Goal: Information Seeking & Learning: Learn about a topic

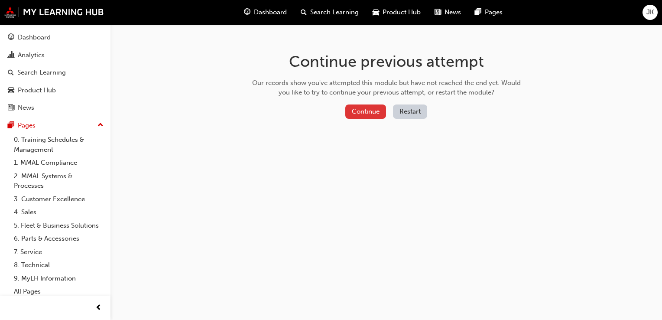
click at [362, 115] on button "Continue" at bounding box center [365, 111] width 41 height 14
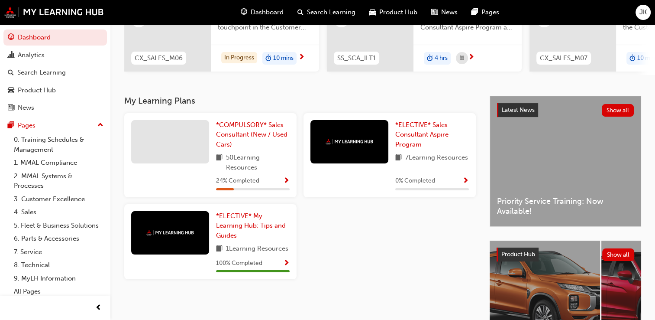
scroll to position [130, 0]
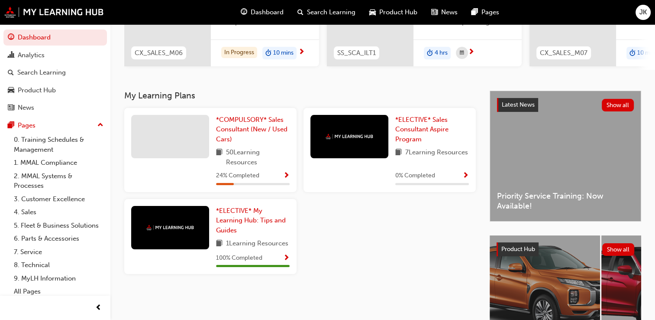
click at [467, 177] on span "Show Progress" at bounding box center [466, 176] width 6 height 8
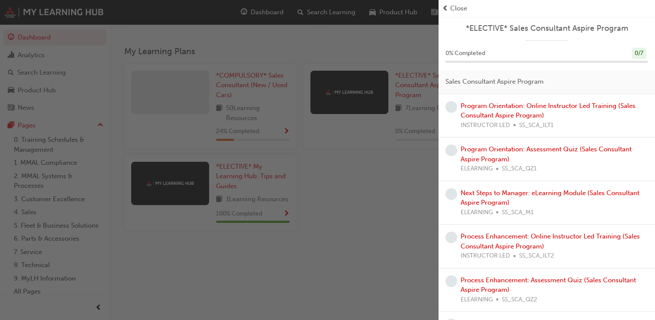
scroll to position [154, 0]
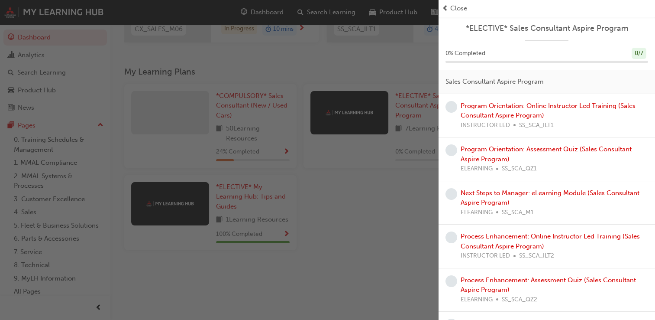
click at [350, 166] on div "button" at bounding box center [219, 160] width 439 height 320
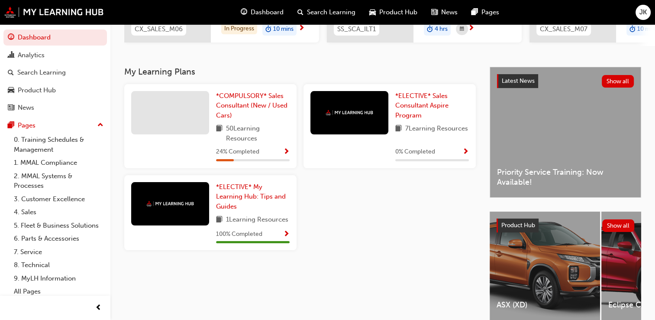
click at [288, 153] on span "Show Progress" at bounding box center [286, 152] width 6 height 8
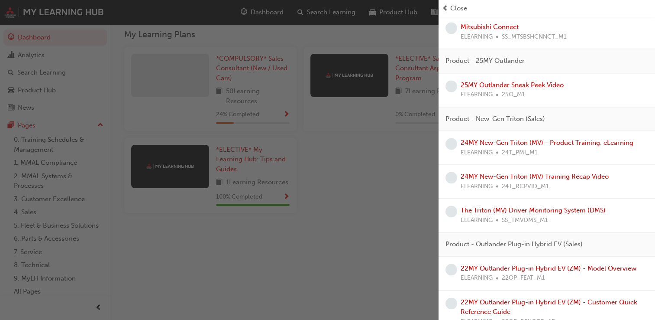
scroll to position [1318, 0]
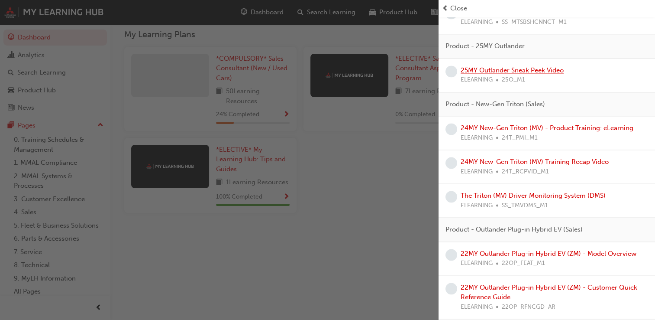
click at [503, 74] on link "25MY Outlander Sneak Peek Video" at bounding box center [512, 70] width 103 height 8
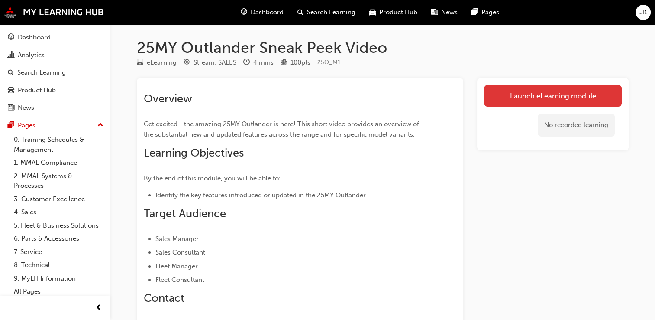
click at [541, 94] on link "Launch eLearning module" at bounding box center [553, 96] width 138 height 22
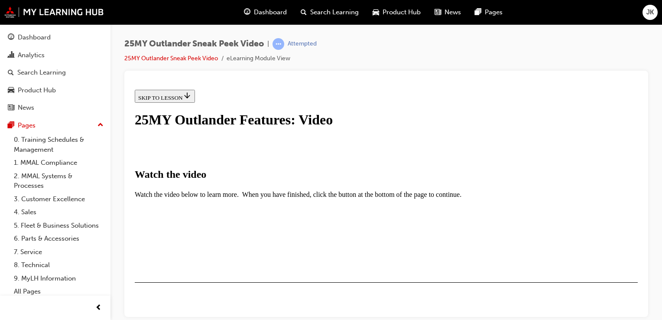
scroll to position [173, 0]
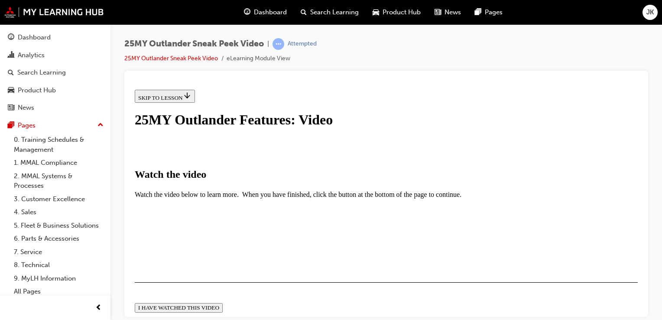
click at [219, 304] on div "I HAVE WATCHED THIS VIDEO" at bounding box center [178, 307] width 81 height 7
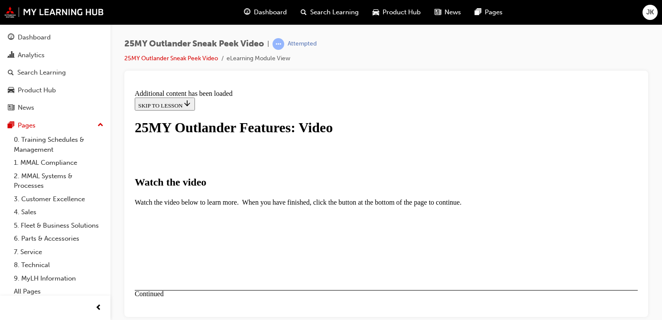
scroll to position [350, 0]
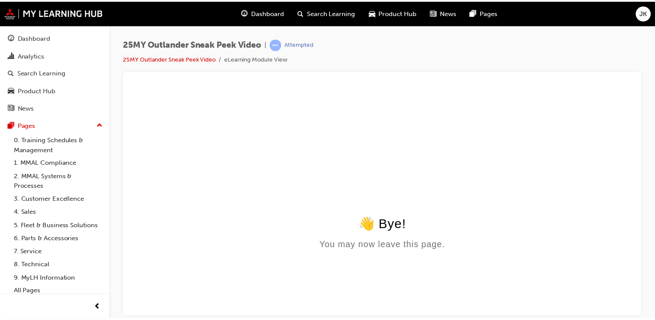
scroll to position [0, 0]
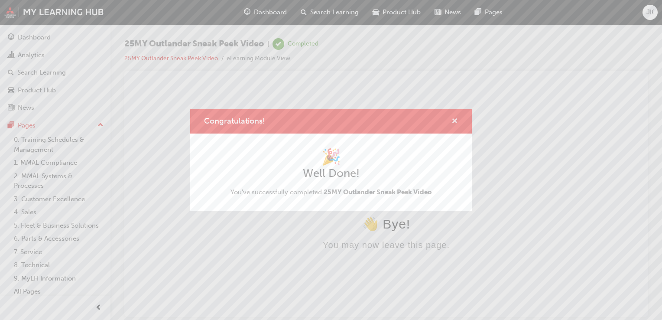
click at [454, 119] on span "cross-icon" at bounding box center [454, 122] width 6 height 8
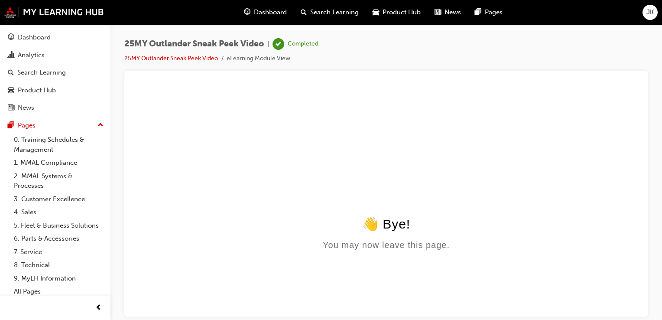
click at [337, 12] on span "Search Learning" at bounding box center [334, 12] width 49 height 10
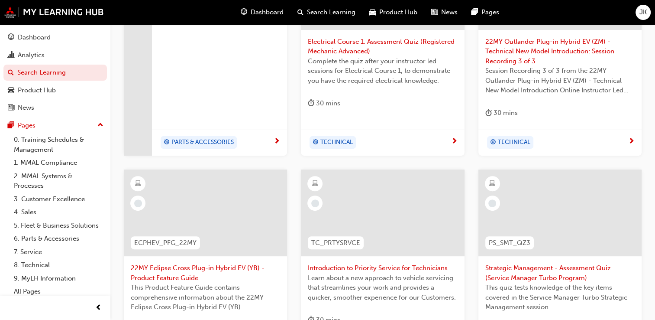
scroll to position [87, 0]
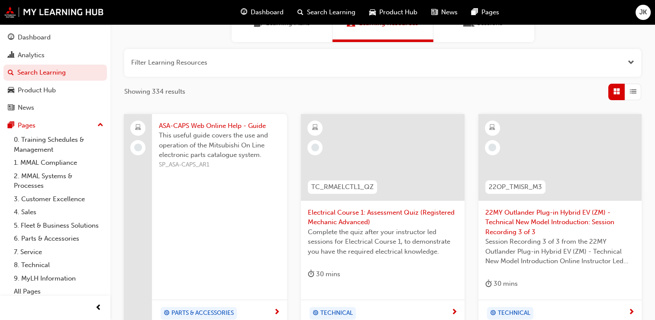
click at [275, 12] on span "Dashboard" at bounding box center [267, 12] width 33 height 10
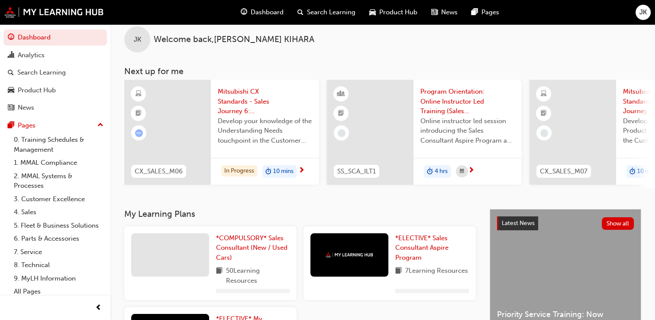
scroll to position [87, 0]
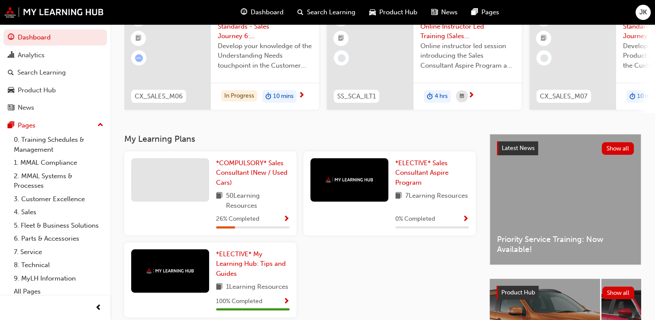
click at [285, 220] on span "Show Progress" at bounding box center [286, 219] width 6 height 8
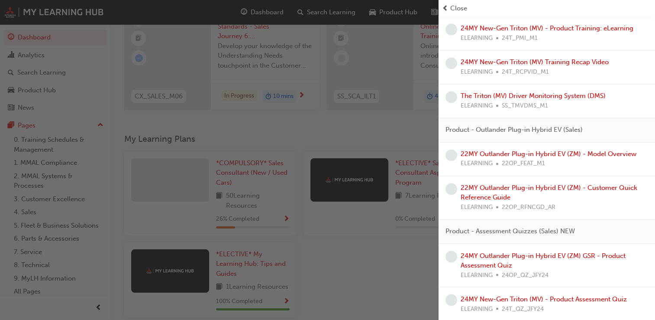
scroll to position [1429, 0]
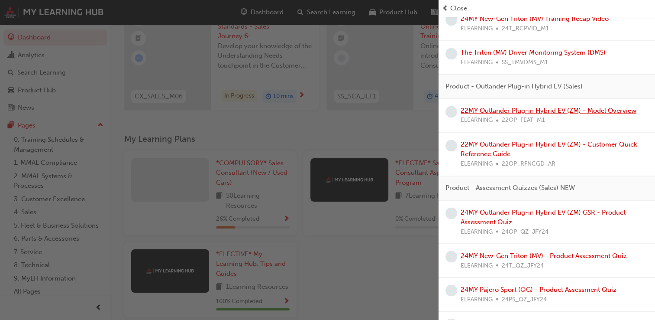
click at [551, 114] on link "22MY Outlander Plug-in Hybrid EV (ZM) - Model Overview" at bounding box center [549, 111] width 176 height 8
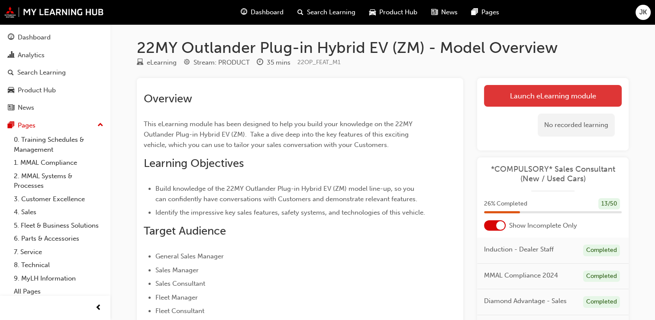
click at [529, 95] on link "Launch eLearning module" at bounding box center [553, 96] width 138 height 22
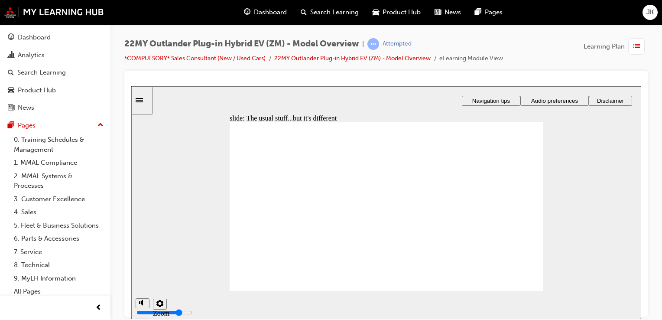
radio input "false"
radio input "true"
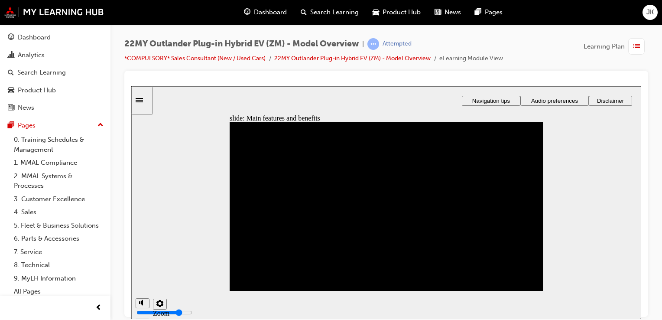
click at [176, 250] on div "slide: Main features and benefits Rectangle 1 Rectangle 3 Main features and ben…" at bounding box center [386, 202] width 510 height 233
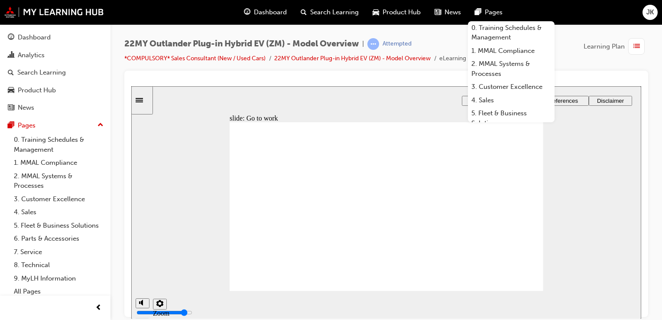
click at [603, 74] on div at bounding box center [386, 194] width 524 height 246
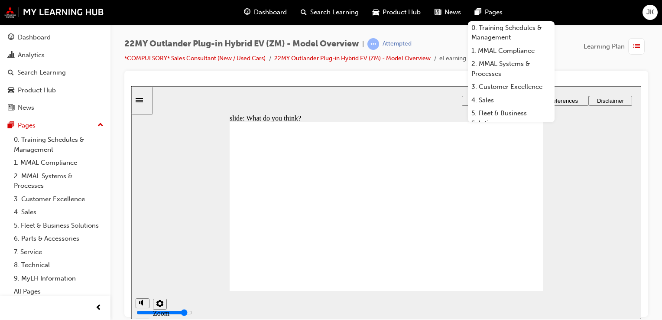
radio input "true"
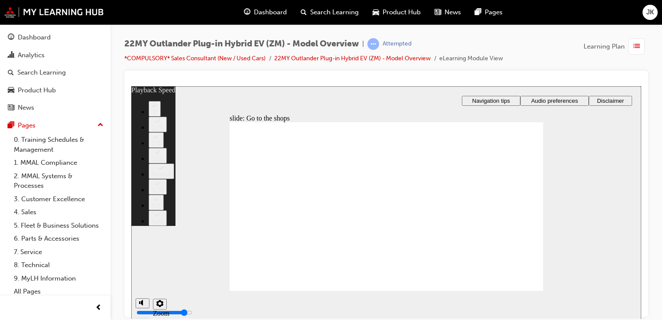
type input "325"
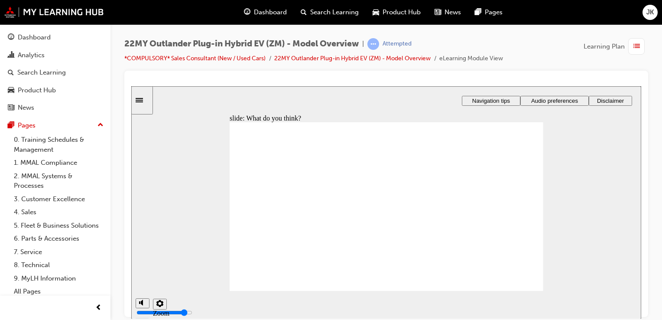
checkbox input "true"
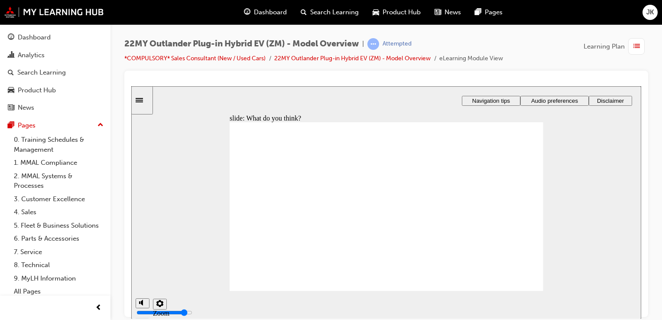
checkbox input "true"
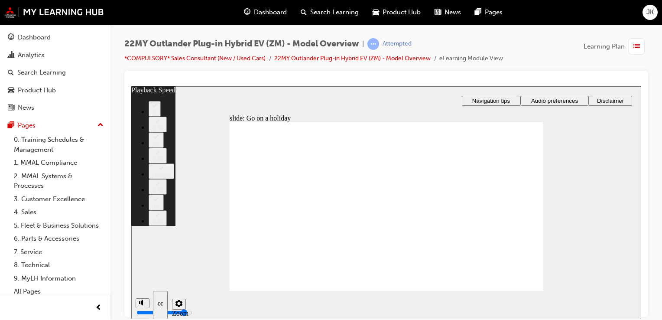
type input "123"
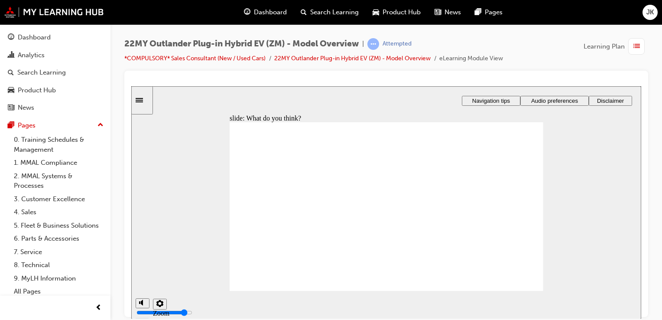
radio input "true"
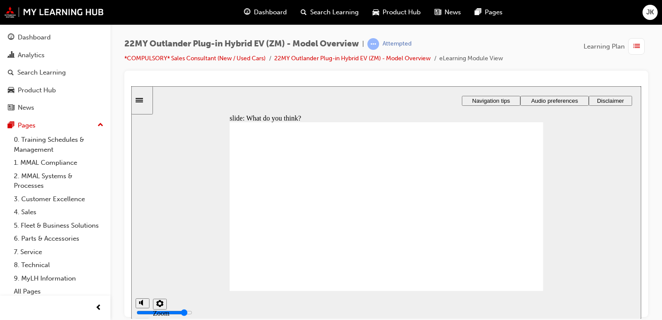
radio input "true"
drag, startPoint x: 262, startPoint y: 274, endPoint x: 271, endPoint y: 275, distance: 9.3
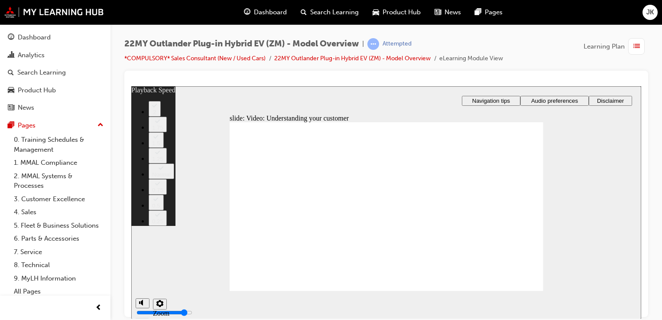
type input "91"
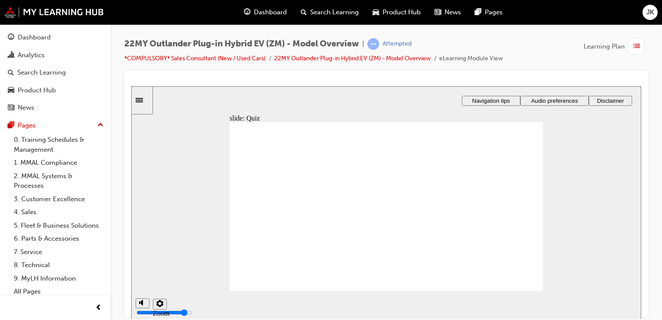
radio input "true"
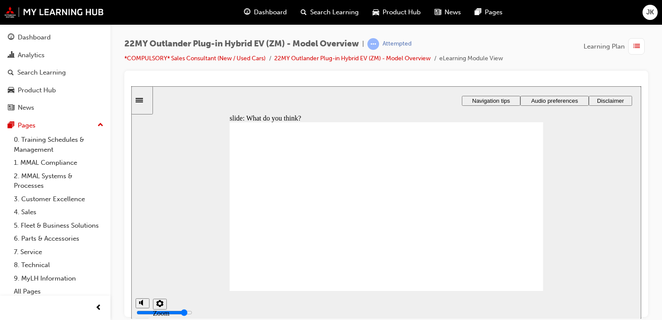
radio input "true"
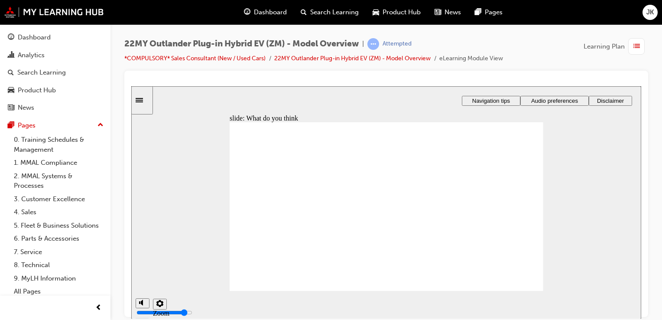
drag, startPoint x: 398, startPoint y: 253, endPoint x: 454, endPoint y: 228, distance: 61.4
click at [454, 228] on div "Rectangle 1 Rectangle 2 Q3. What do you think? Round Same Side Corner 1 Select …" at bounding box center [387, 210] width 314 height 176
radio input "true"
drag, startPoint x: 454, startPoint y: 228, endPoint x: 400, endPoint y: 247, distance: 56.7
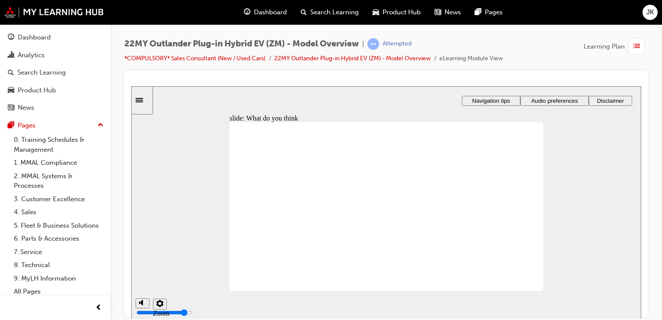
radio input "true"
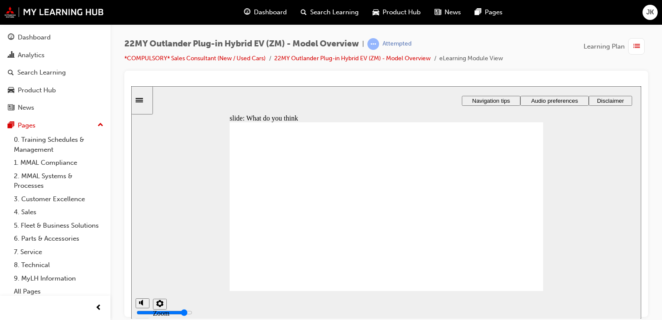
radio input "true"
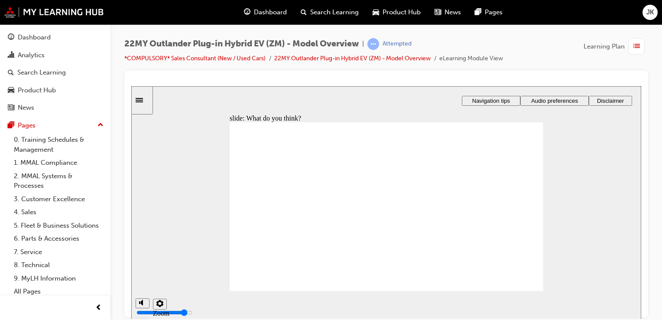
radio input "true"
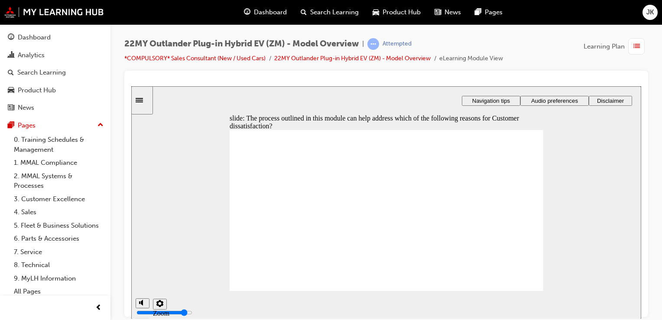
checkbox input "true"
drag, startPoint x: 293, startPoint y: 196, endPoint x: 391, endPoint y: 233, distance: 105.1
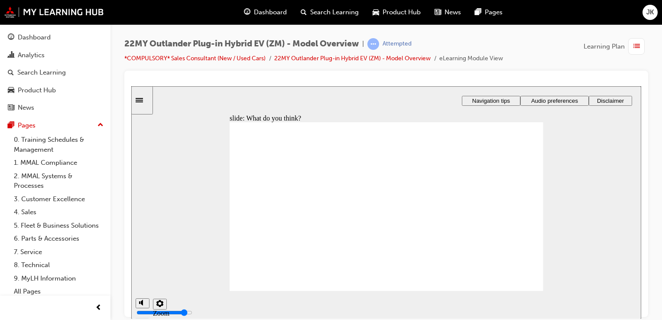
radio input "true"
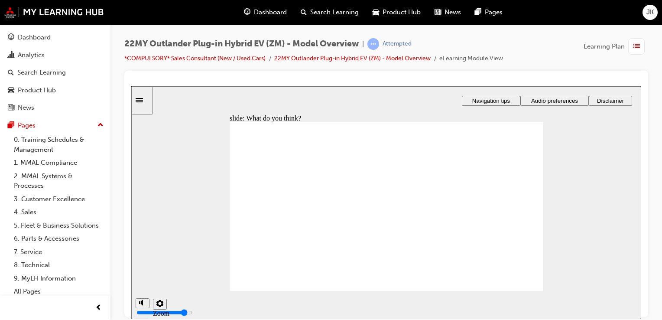
radio input "false"
radio input "true"
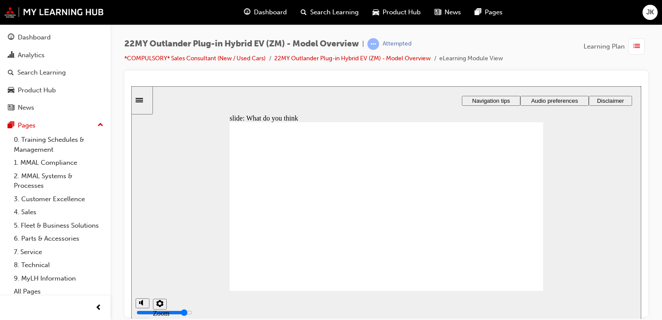
radio input "true"
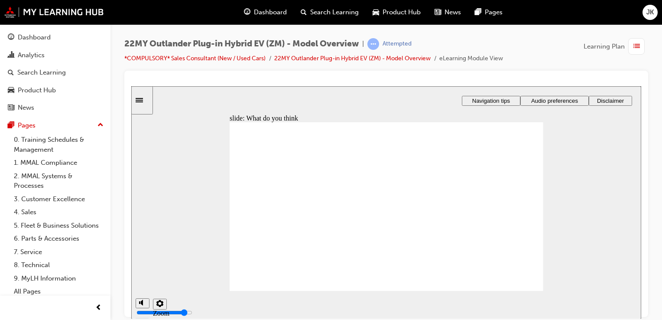
radio input "true"
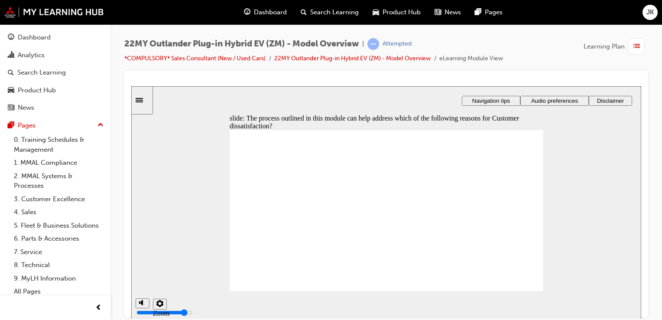
checkbox input "true"
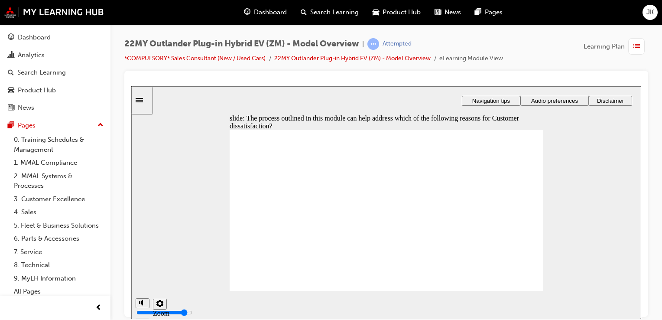
checkbox input "true"
drag, startPoint x: 290, startPoint y: 197, endPoint x: 388, endPoint y: 228, distance: 103.2
